Goal: Task Accomplishment & Management: Use online tool/utility

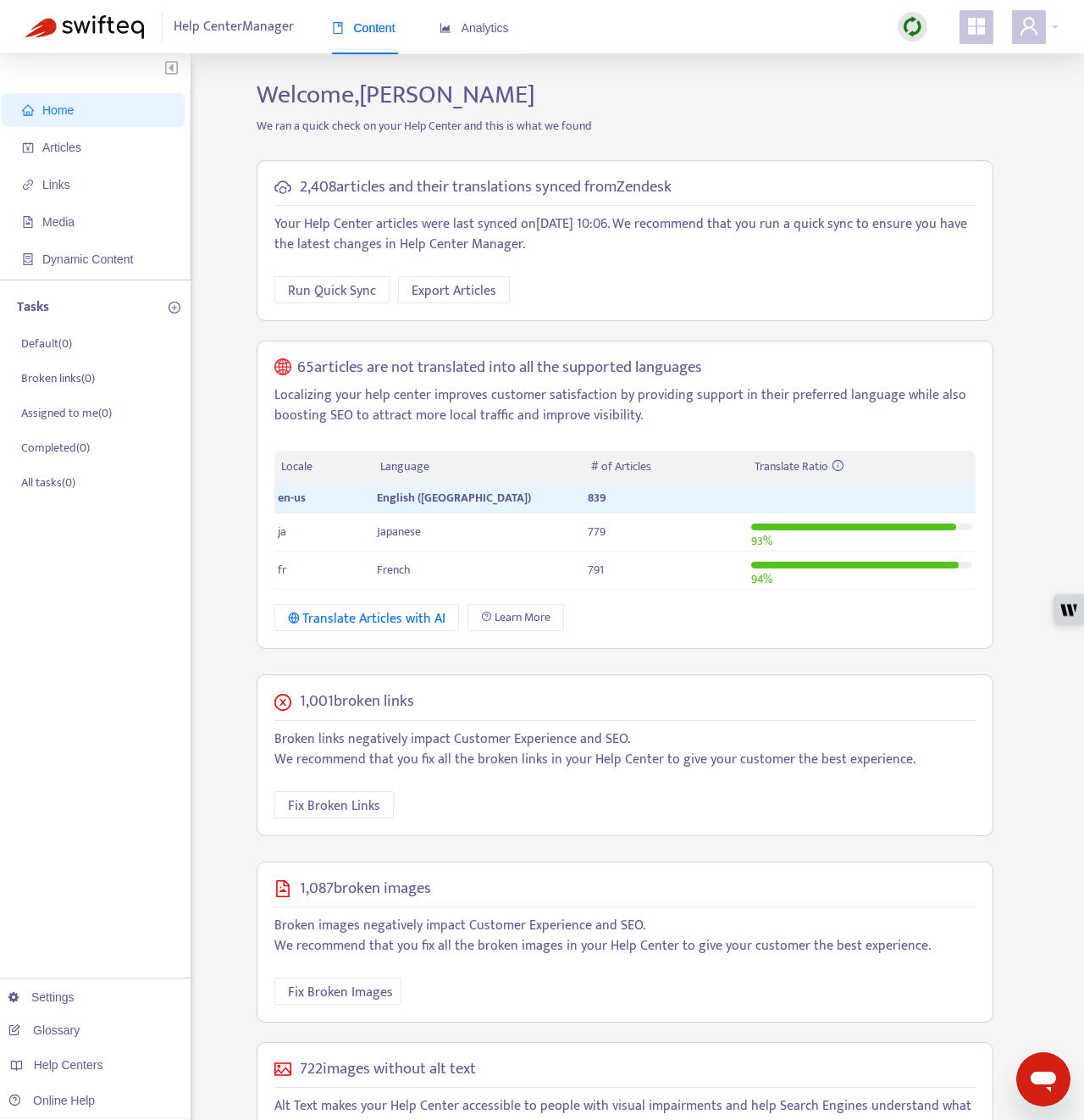
click at [913, 32] on img at bounding box center [912, 27] width 21 height 21
click at [922, 61] on link "Quick Sync" at bounding box center [947, 62] width 72 height 19
click at [79, 143] on span "Articles" at bounding box center [62, 147] width 39 height 13
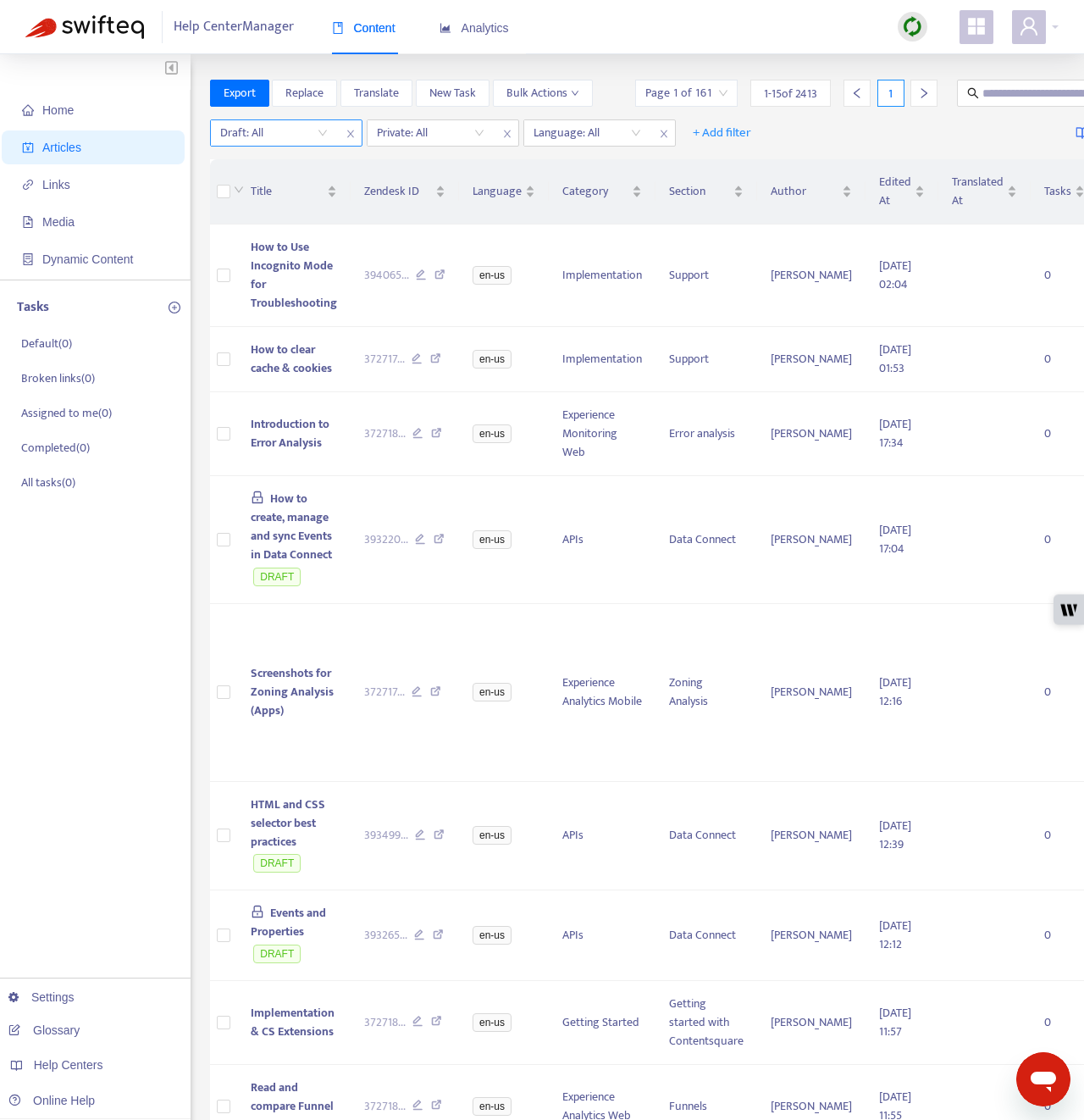
click at [302, 139] on input "search" at bounding box center [274, 133] width 108 height 25
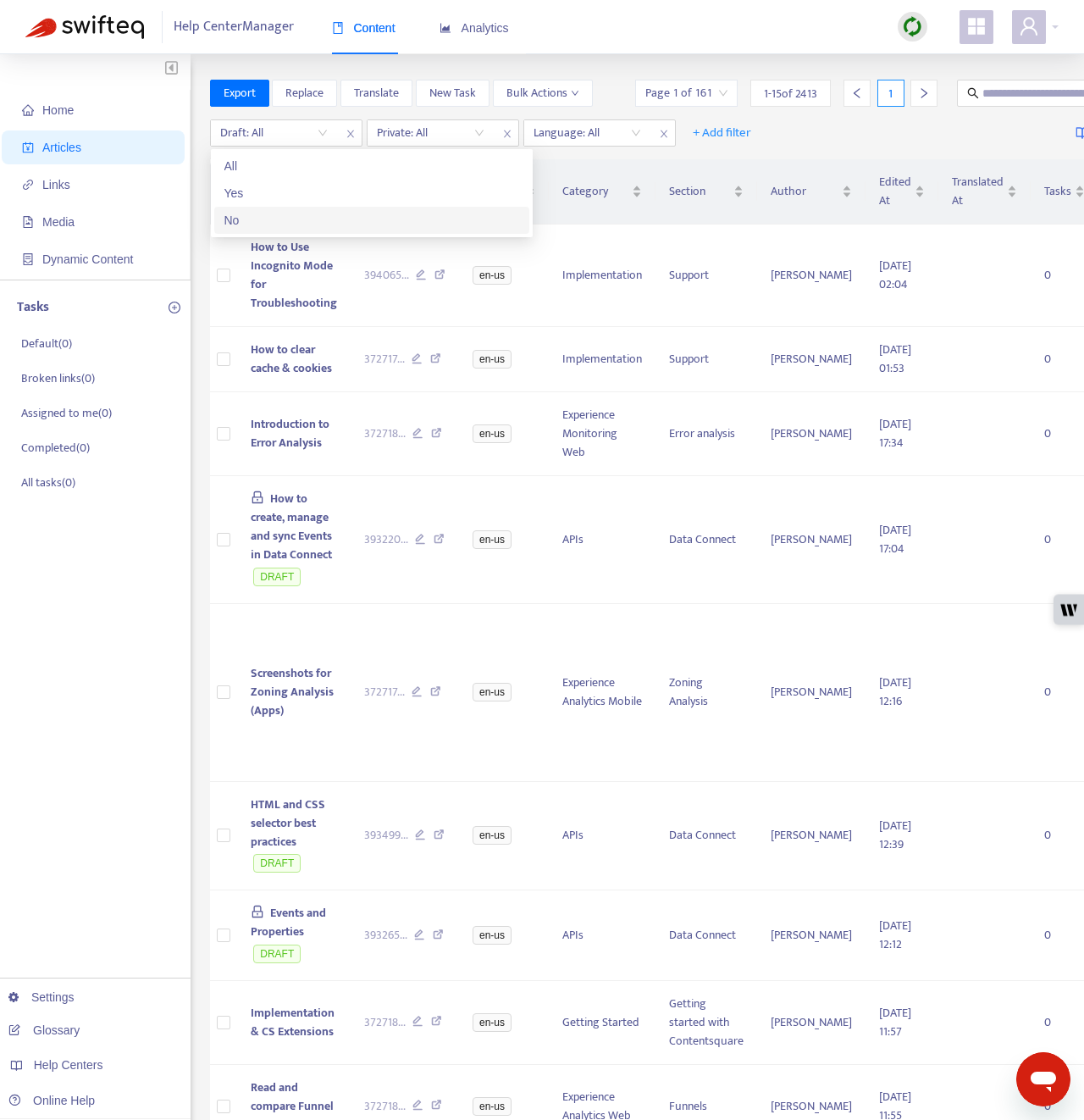
click at [294, 224] on div "No" at bounding box center [372, 219] width 295 height 18
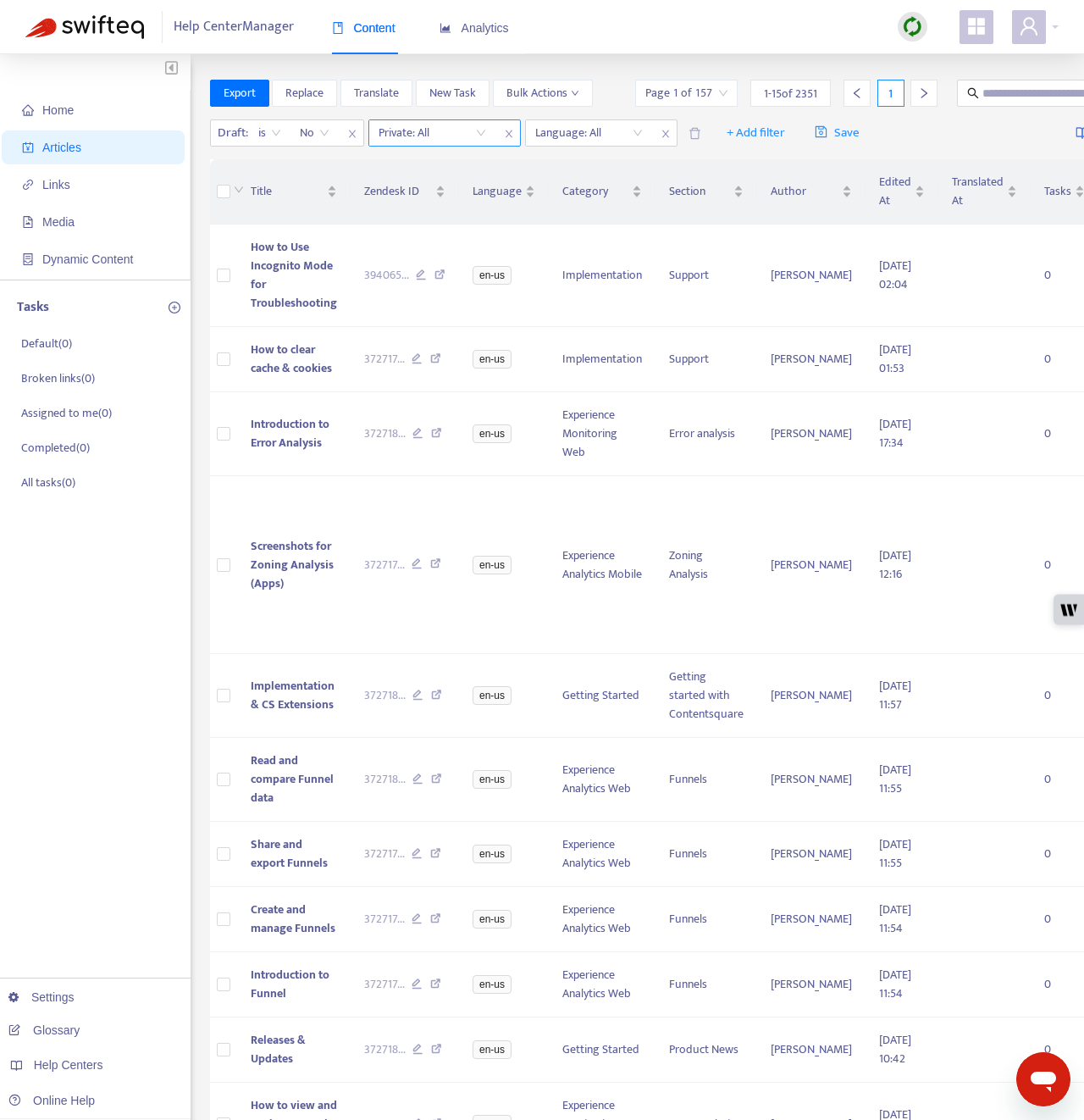
click at [437, 136] on input "search" at bounding box center [432, 133] width 108 height 25
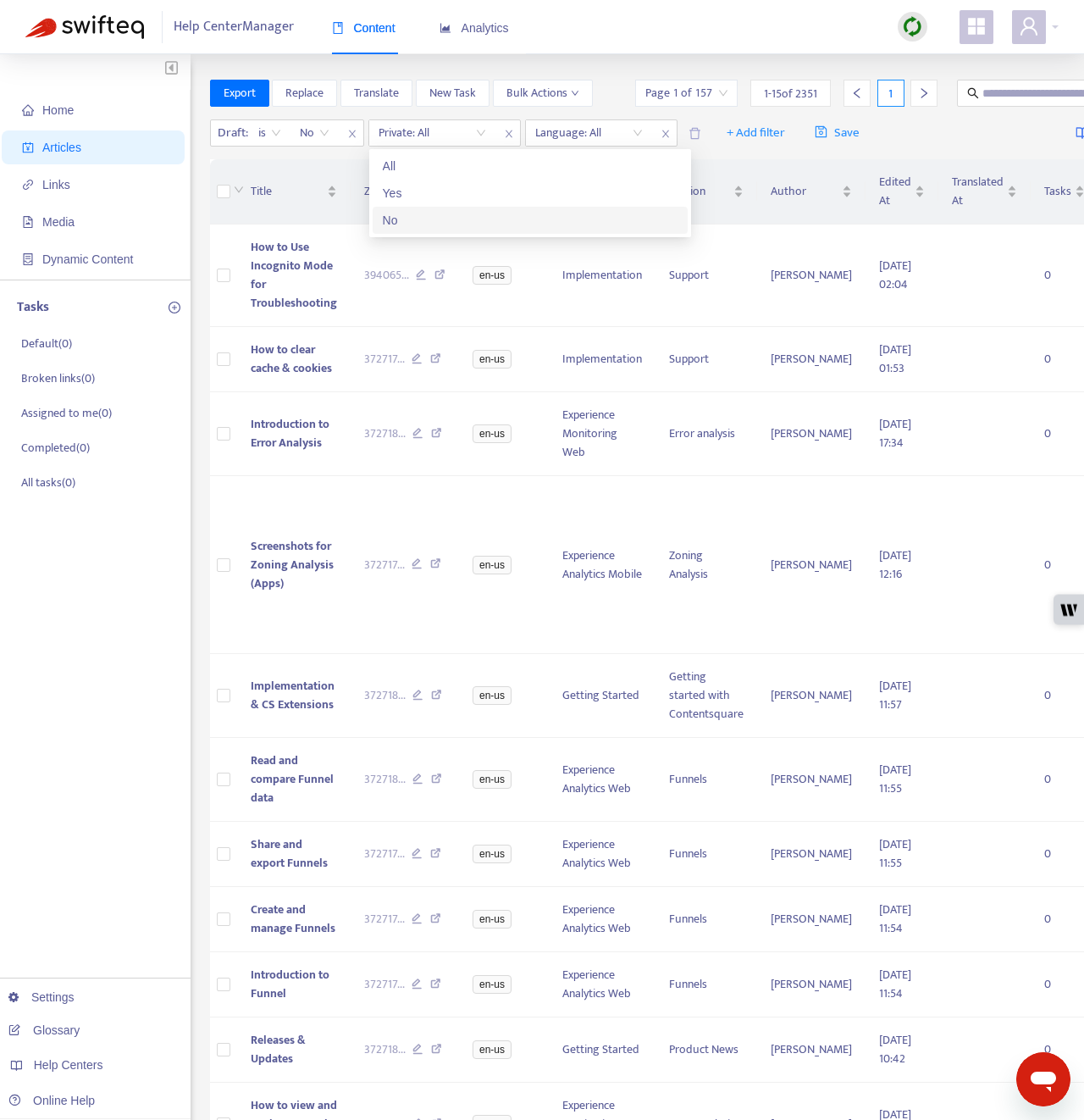
click at [437, 214] on div "No" at bounding box center [530, 219] width 295 height 18
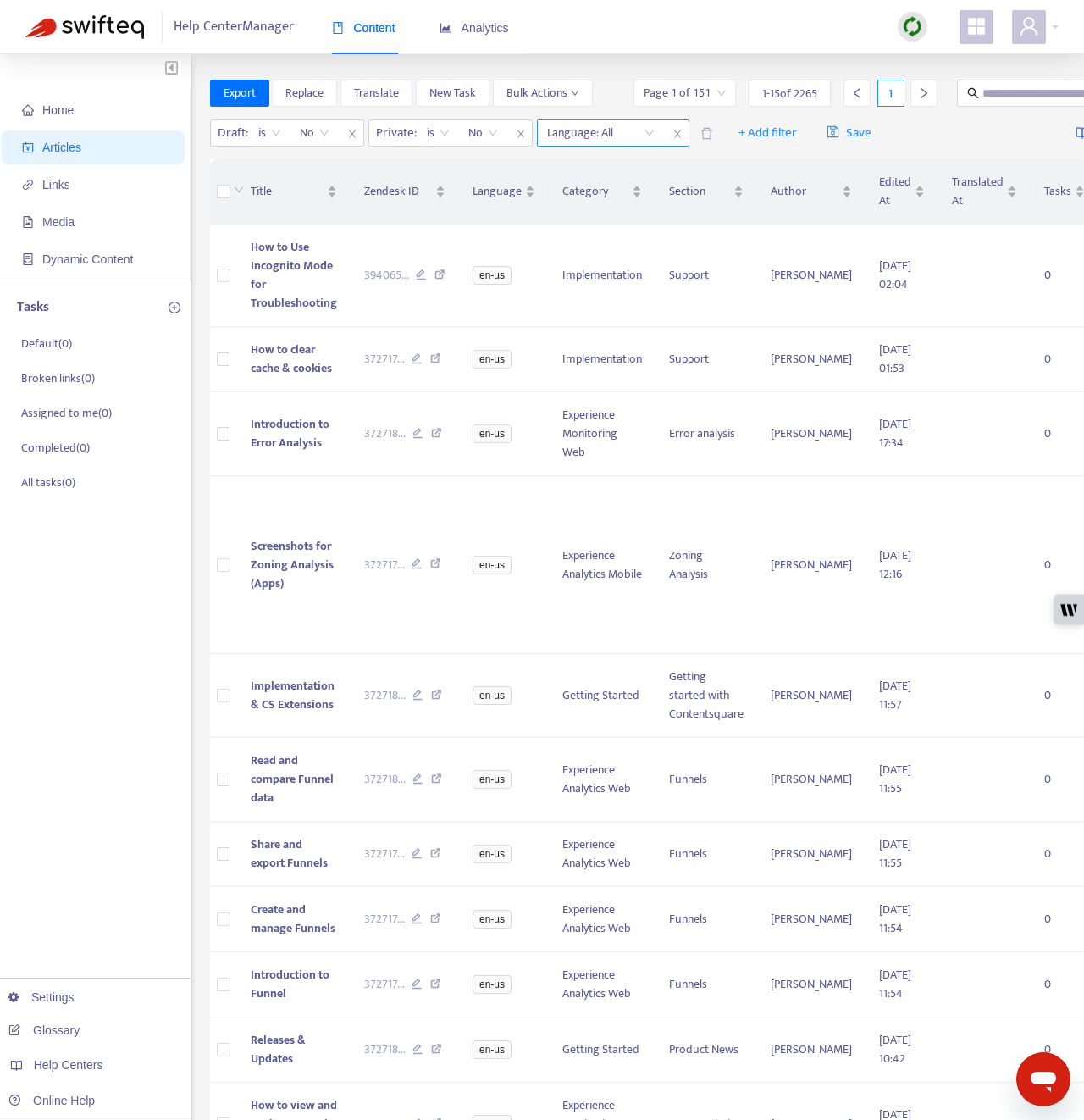
click at [625, 130] on div at bounding box center [592, 133] width 103 height 20
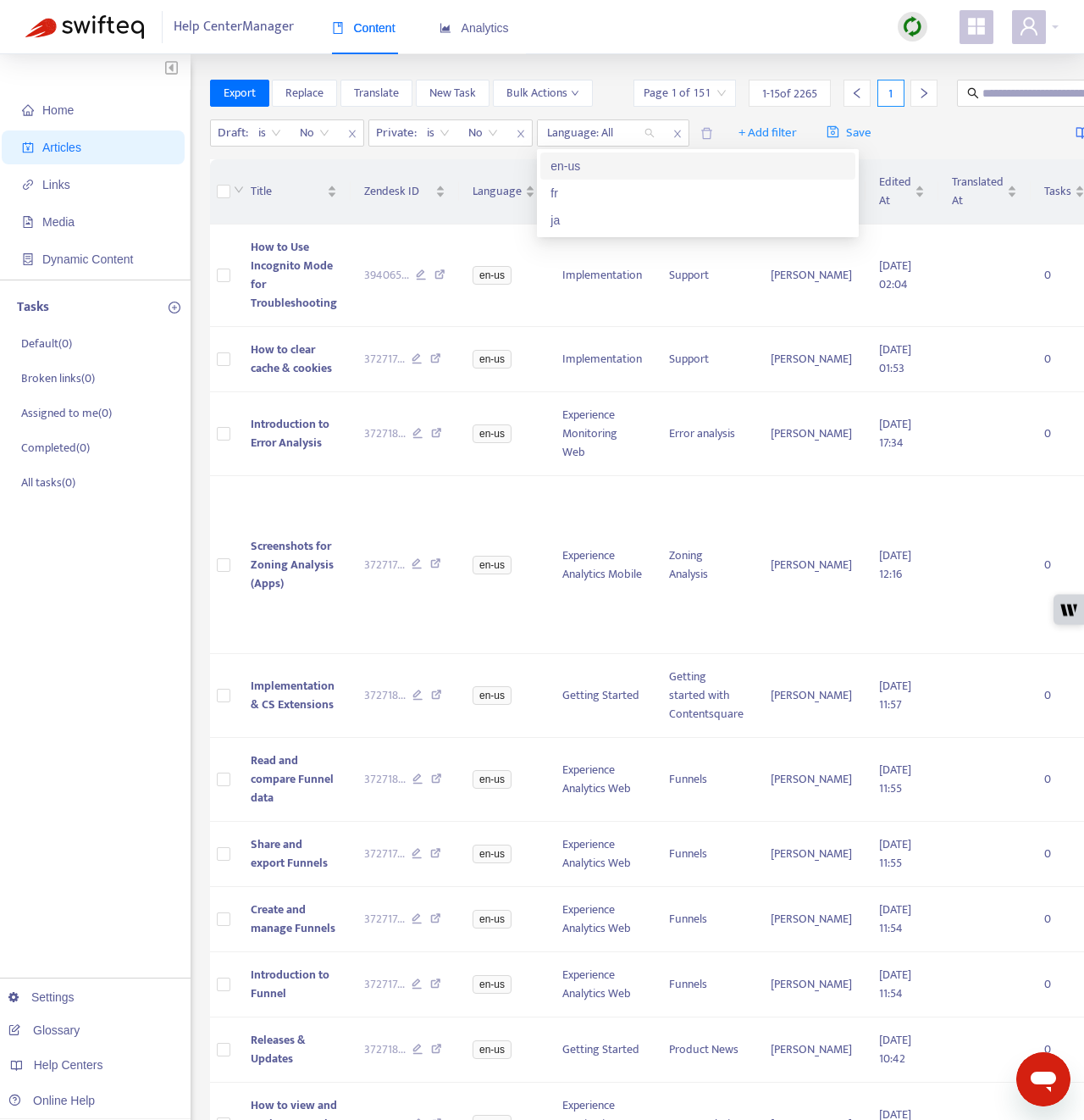
click at [623, 166] on div "en-us" at bounding box center [698, 165] width 295 height 18
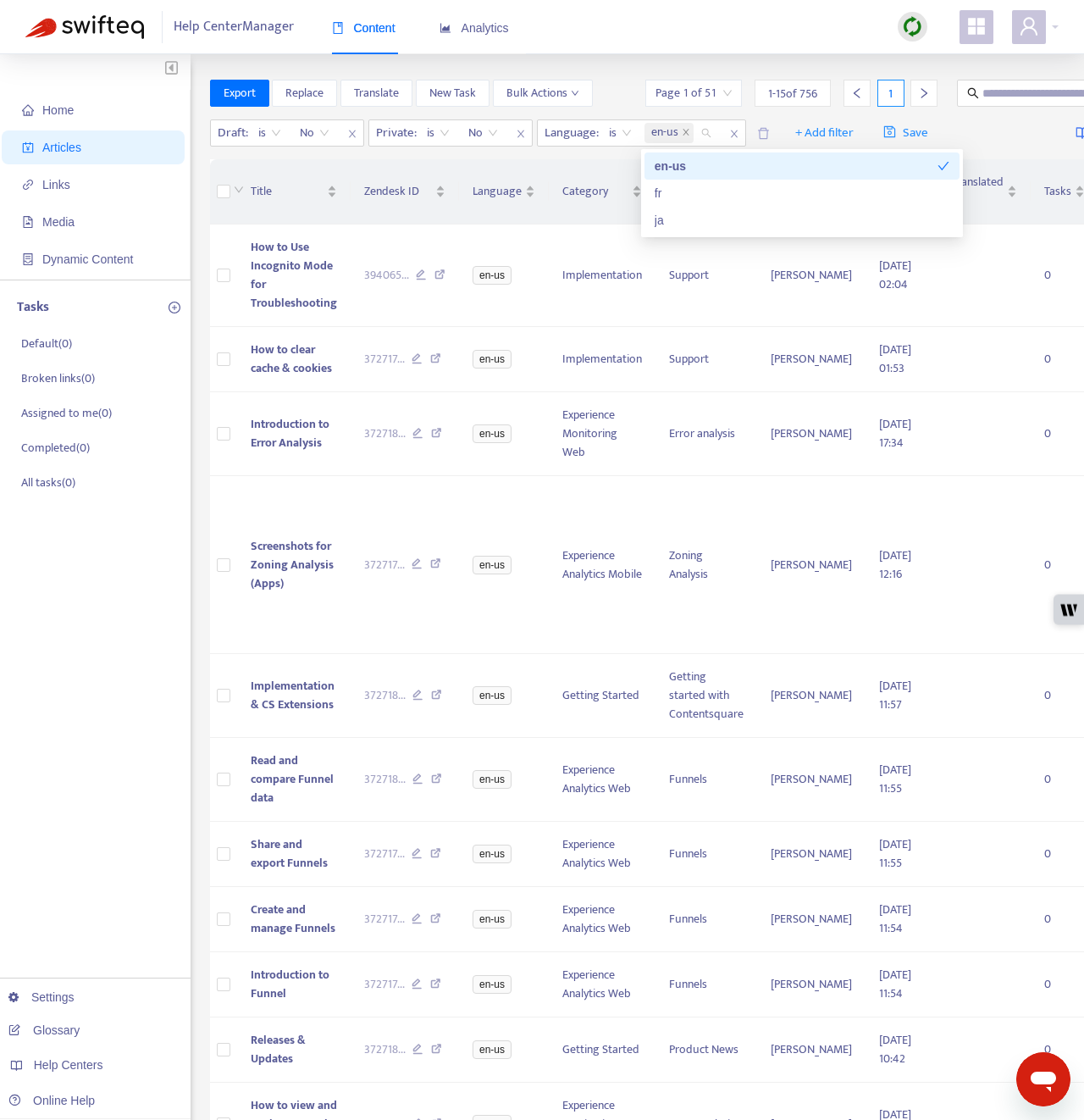
click at [213, 159] on div "Title Zendesk ID Language Category Section Author Edited At Translated At Tasks…" at bounding box center [727, 890] width 1033 height 1475
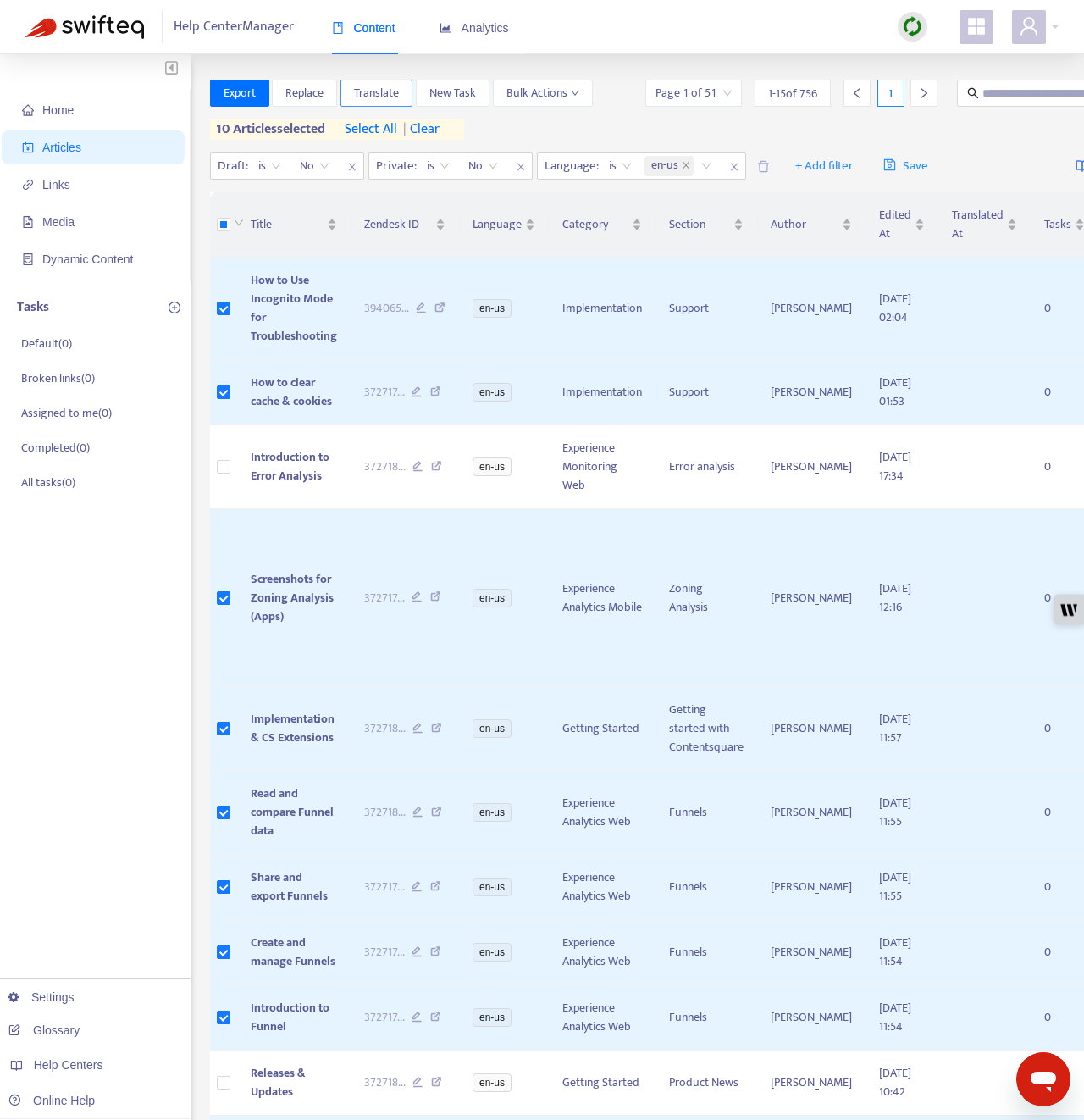
click at [382, 96] on span "Translate" at bounding box center [376, 92] width 45 height 18
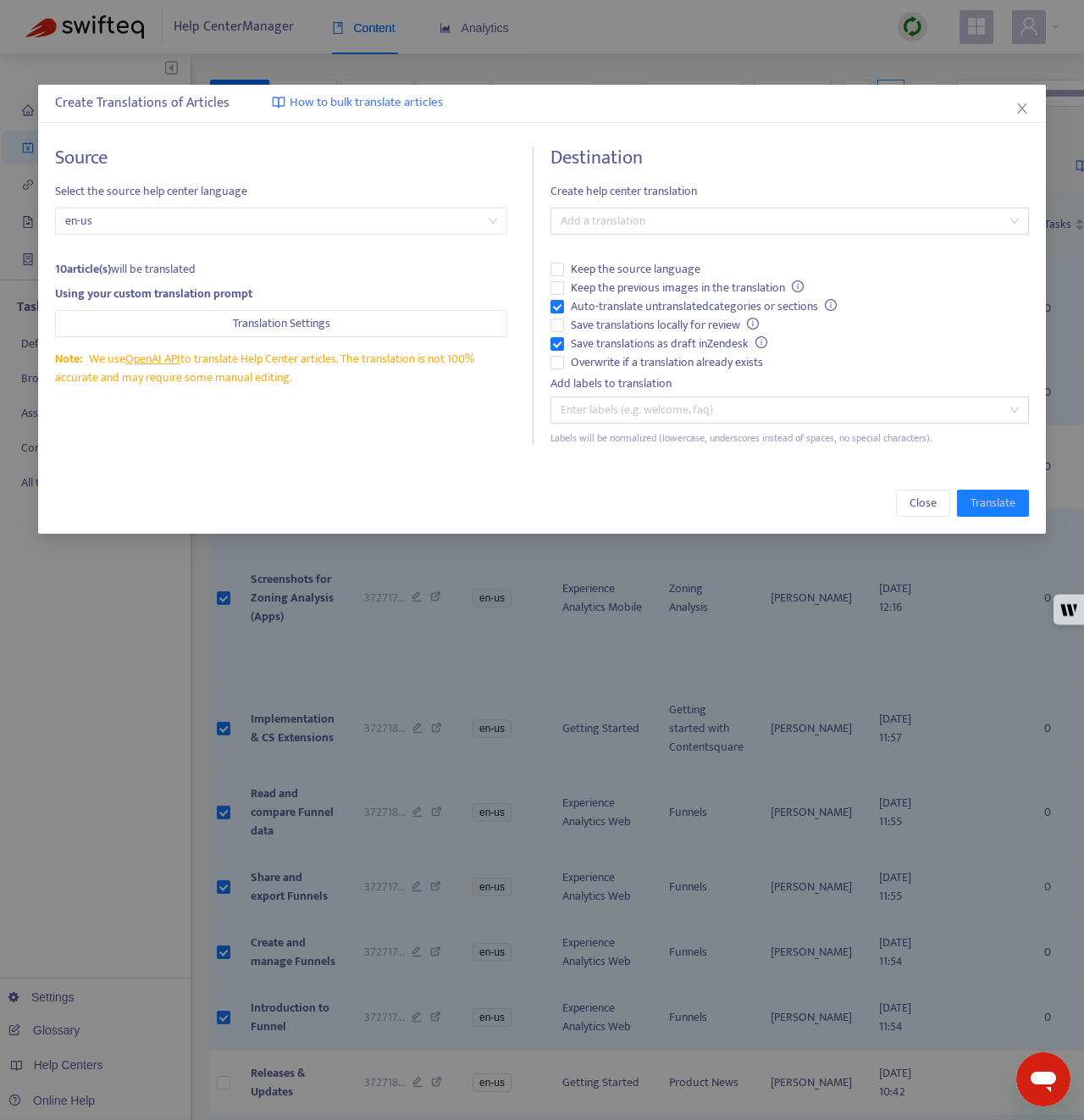
click at [620, 204] on div "Destination Create help center translation Add a translation Keep the source la…" at bounding box center [790, 295] width 479 height 299
click at [623, 217] on div at bounding box center [780, 220] width 453 height 20
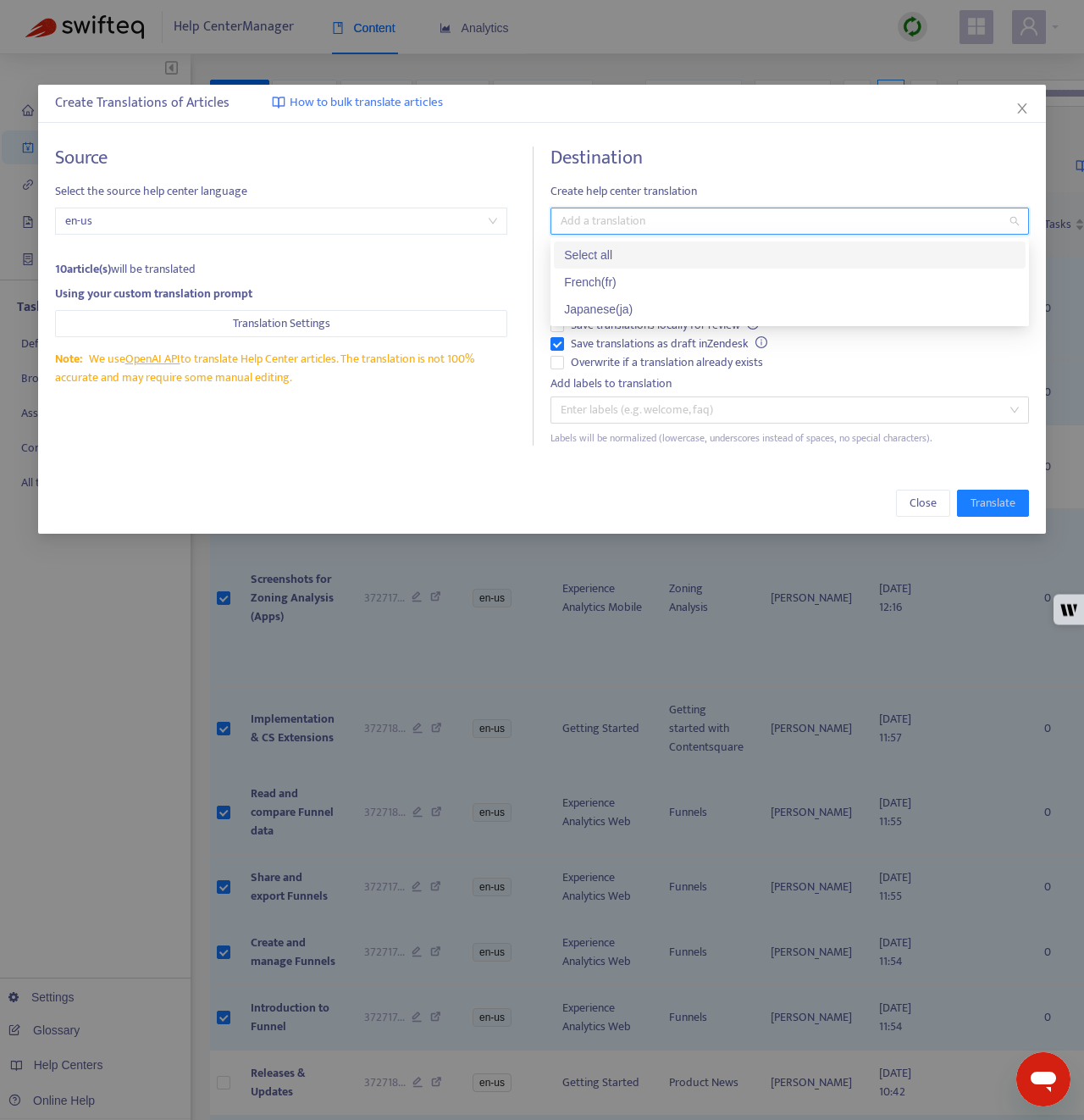
click at [623, 253] on div "Select all" at bounding box center [790, 255] width 452 height 18
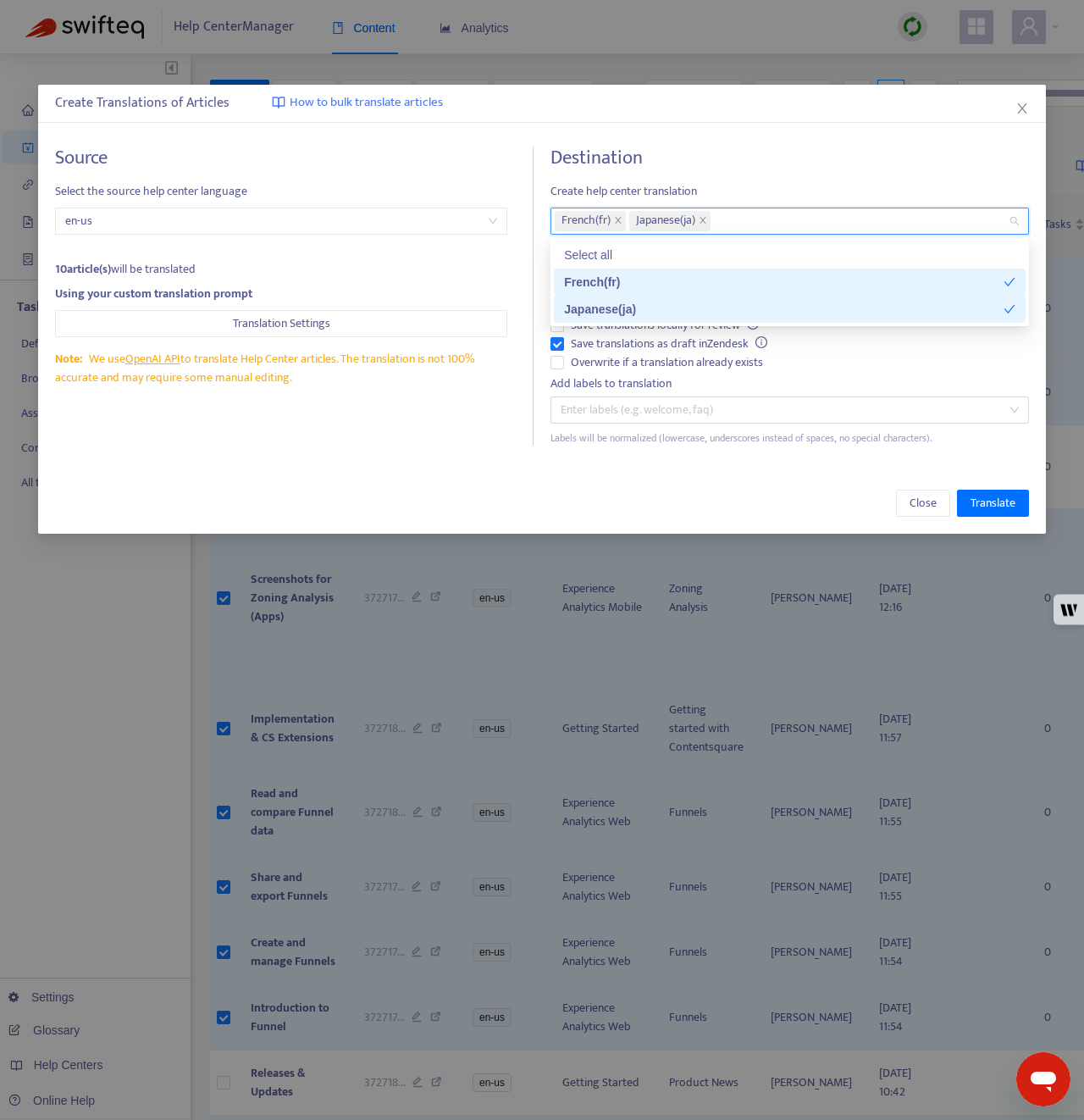
click at [453, 479] on div "Close Translate" at bounding box center [542, 503] width 1008 height 61
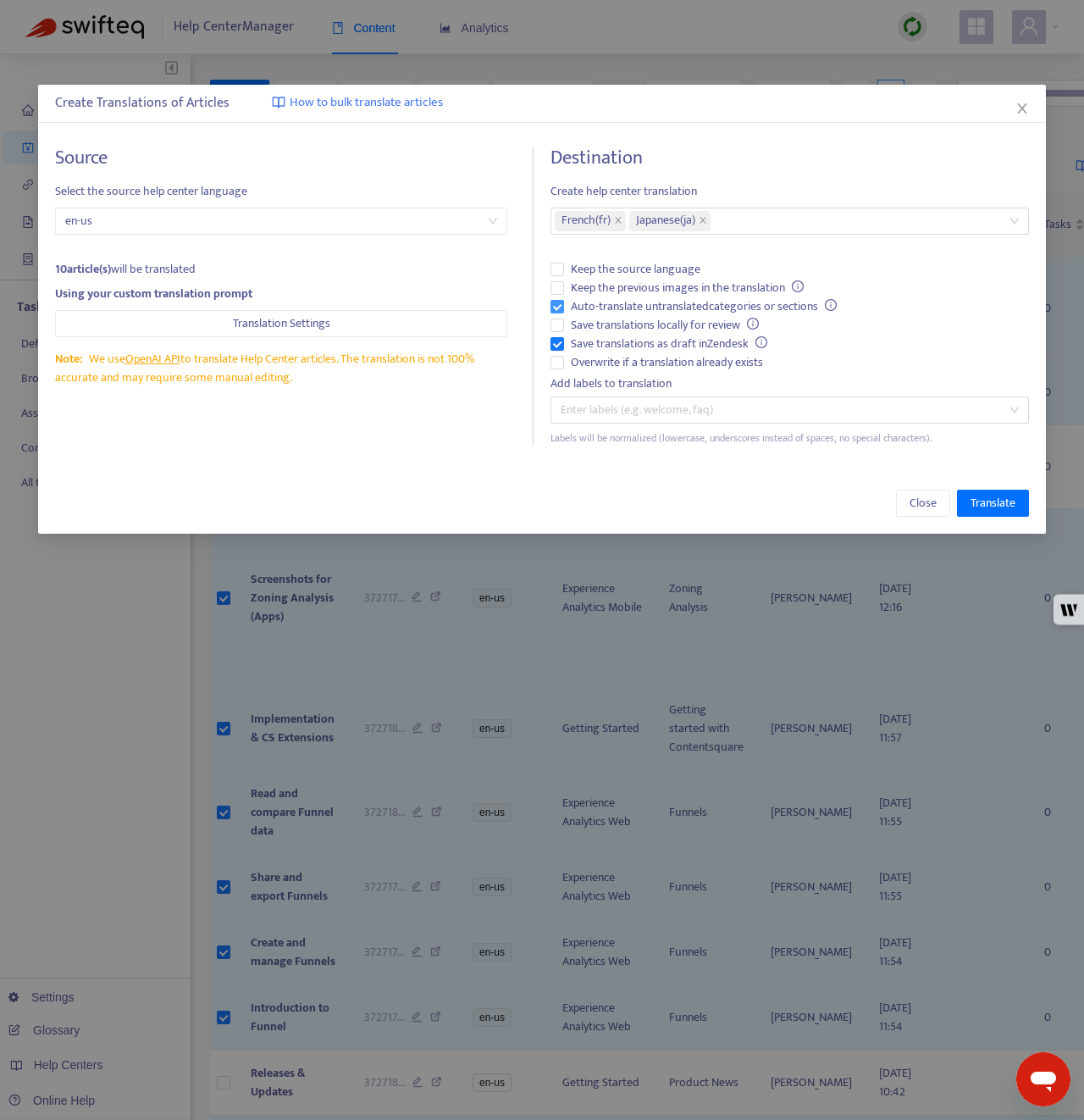
click at [621, 307] on span "Auto-translate untranslated categories or sections" at bounding box center [703, 306] width 280 height 18
click at [617, 344] on span "Save translations as draft in Zendesk" at bounding box center [669, 343] width 210 height 18
click at [621, 366] on span "Overwrite if a translation already exists" at bounding box center [667, 361] width 206 height 18
click at [989, 510] on span "Translate" at bounding box center [993, 503] width 45 height 18
